Goal: Task Accomplishment & Management: Use online tool/utility

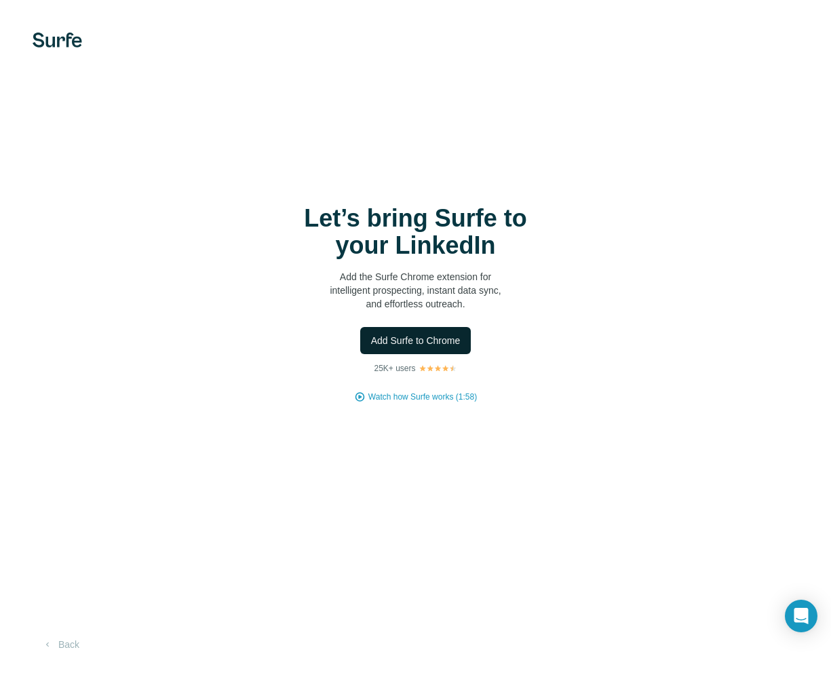
click at [414, 343] on span "Add Surfe to Chrome" at bounding box center [416, 341] width 90 height 14
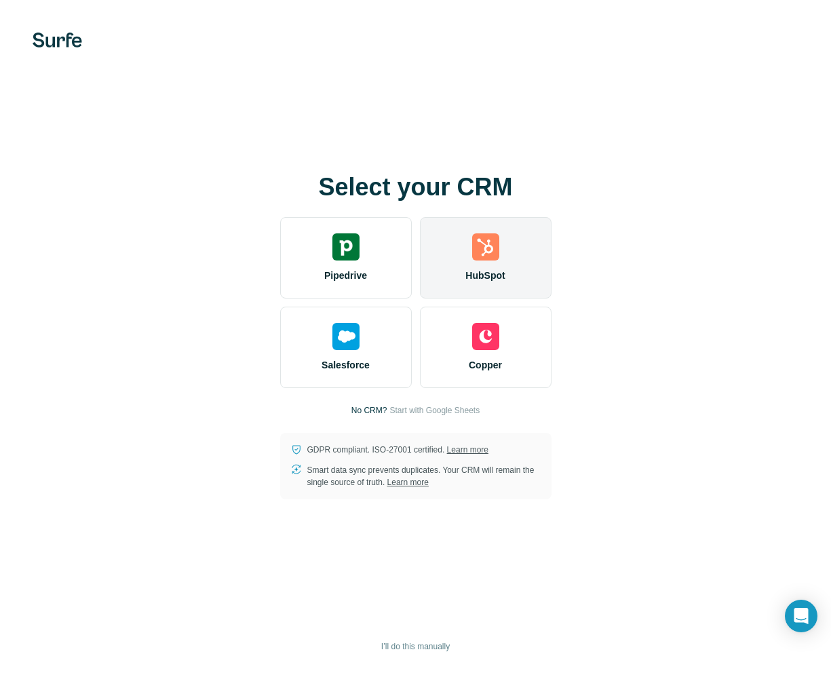
click at [508, 267] on div "HubSpot" at bounding box center [486, 257] width 132 height 81
click at [512, 275] on div "HubSpot" at bounding box center [486, 257] width 132 height 81
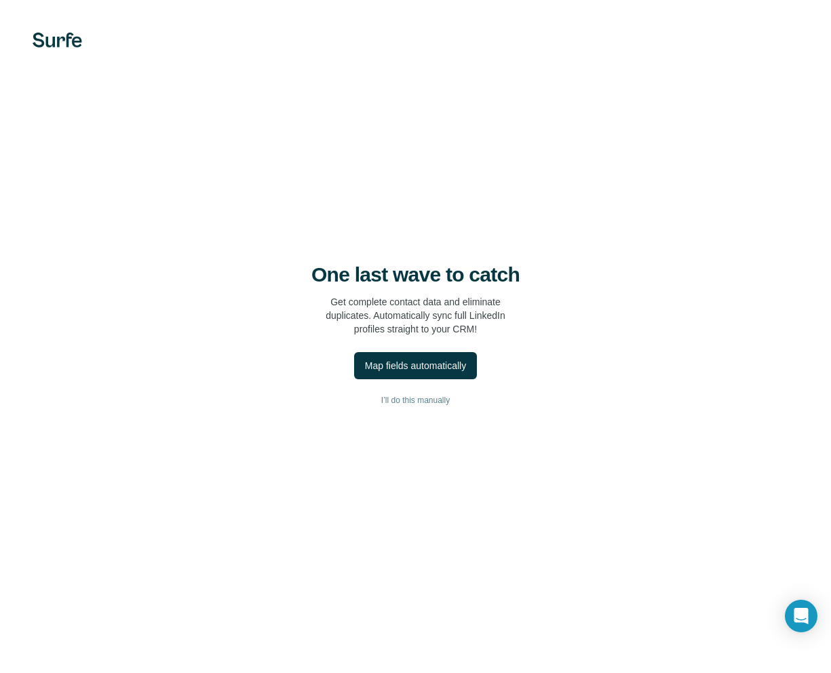
click at [562, 335] on div "One last wave to catch Get complete contact data and eliminate duplicates. Auto…" at bounding box center [415, 299] width 777 height 73
click at [406, 370] on div "Map fields automatically" at bounding box center [415, 366] width 101 height 14
